Goal: Book appointment/travel/reservation

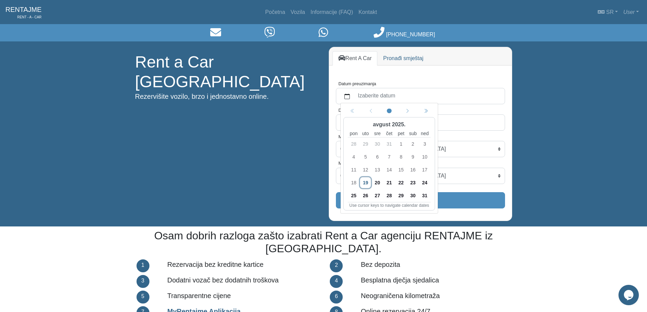
click at [400, 182] on span "22" at bounding box center [400, 182] width 11 height 11
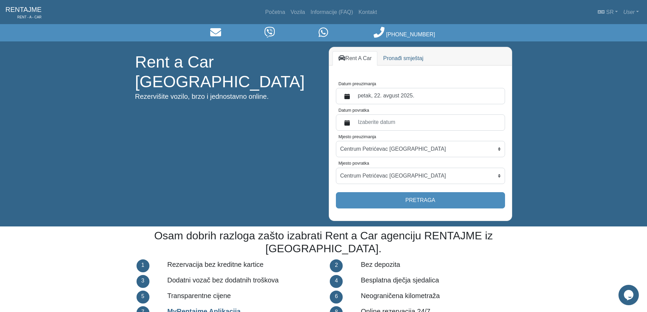
click at [398, 127] on label "Izaberite datum" at bounding box center [427, 122] width 147 height 12
click at [354, 127] on button "Datum povratka" at bounding box center [347, 122] width 14 height 12
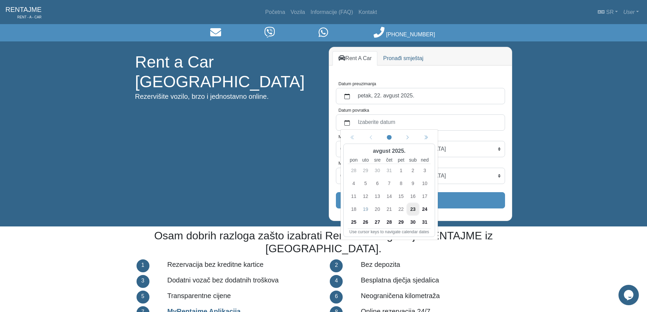
click at [426, 211] on span "24" at bounding box center [424, 209] width 11 height 11
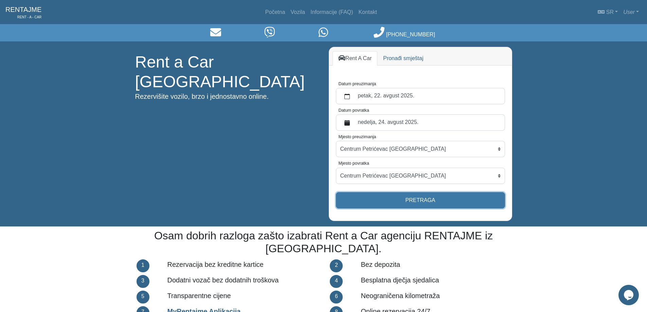
click at [420, 203] on button "Pretraga" at bounding box center [420, 200] width 169 height 16
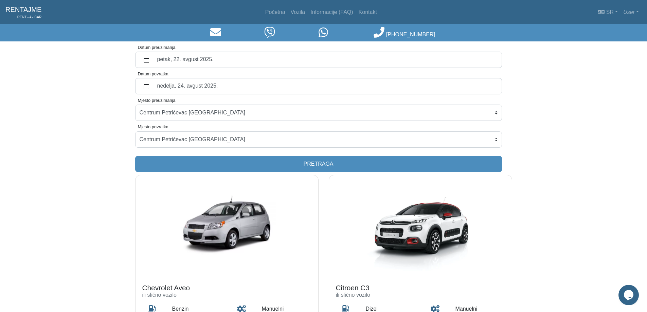
click at [27, 10] on link "RENTAJME RENT - A - CAR" at bounding box center [23, 12] width 36 height 19
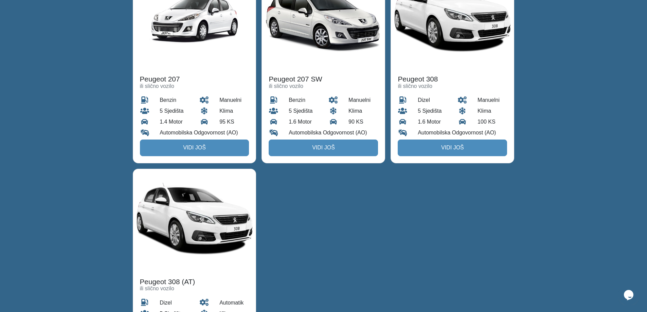
scroll to position [1087, 0]
